Goal: Find contact information: Find contact information

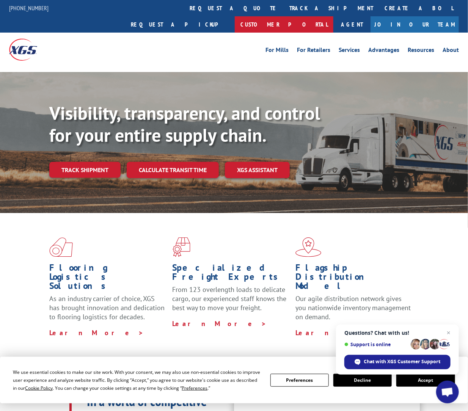
click at [333, 16] on link "Customer Portal" at bounding box center [284, 24] width 99 height 16
click at [425, 47] on link "Resources" at bounding box center [420, 51] width 27 height 8
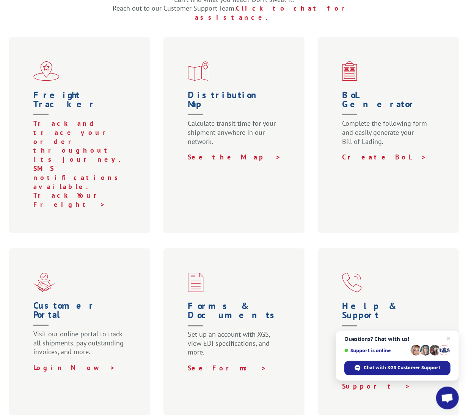
scroll to position [252, 0]
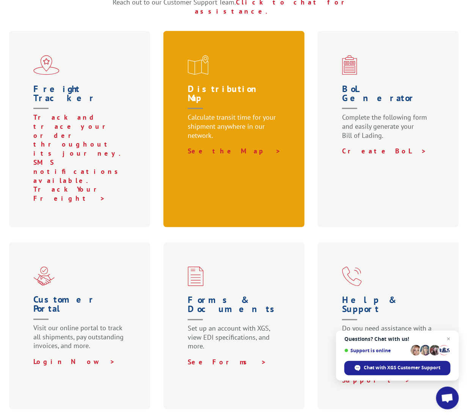
click at [237, 85] on h1 "Distribution Map" at bounding box center [236, 99] width 96 height 28
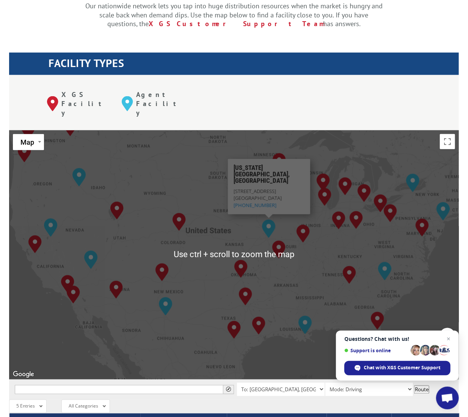
scroll to position [252, 0]
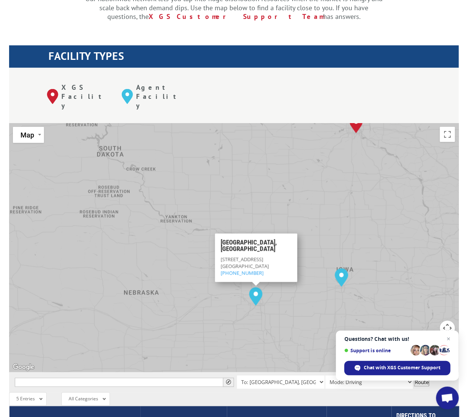
drag, startPoint x: 260, startPoint y: 179, endPoint x: 225, endPoint y: 279, distance: 106.3
click at [225, 279] on div "Albuquerque, NM Baltimore, MD Boise, ID Charlotte, NC Chicago, IL Chino, CA Cle…" at bounding box center [234, 247] width 450 height 249
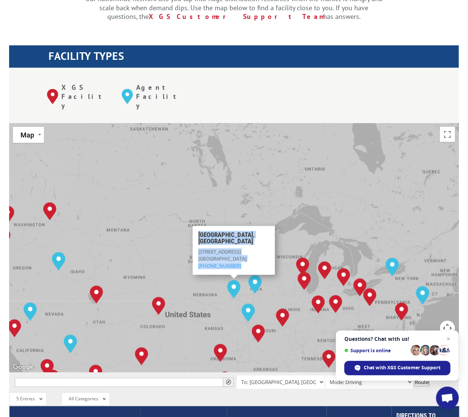
drag, startPoint x: 198, startPoint y: 202, endPoint x: 237, endPoint y: 229, distance: 47.4
click at [237, 232] on div "Omaha, NE 10304 I Street Omaha, NE 68127 (844) 947-7447" at bounding box center [233, 251] width 71 height 38
copy div "Omaha, NE 10304 I Street Omaha, NE 68127 (844) 947-7447"
click at [149, 202] on div "Albuquerque, NM Baltimore, MD Boise, ID Charlotte, NC Chicago, IL Chino, CA Cle…" at bounding box center [234, 247] width 450 height 249
